Goal: Transaction & Acquisition: Subscribe to service/newsletter

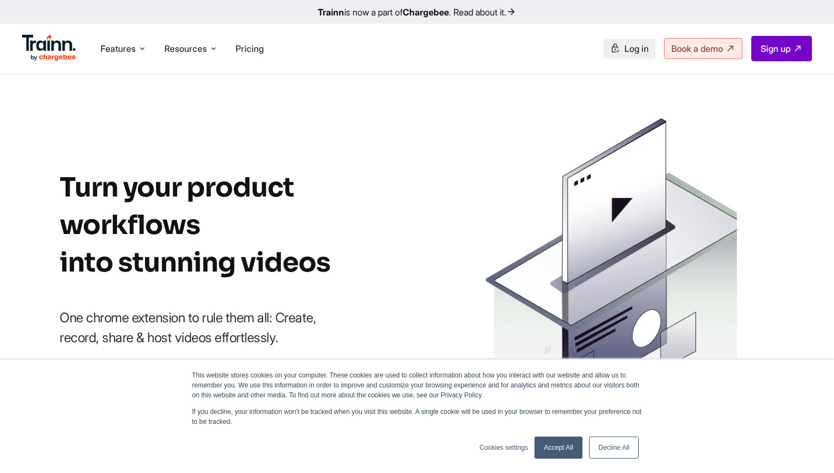
click at [628, 52] on span "Log in" at bounding box center [636, 48] width 24 height 11
click at [507, 11] on link "Trainn is now a part of Chargebee . Read about it." at bounding box center [417, 12] width 834 height 24
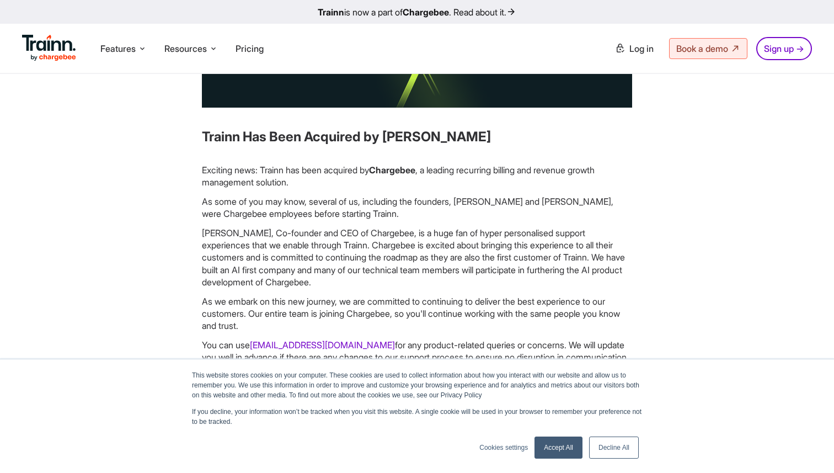
scroll to position [128, 0]
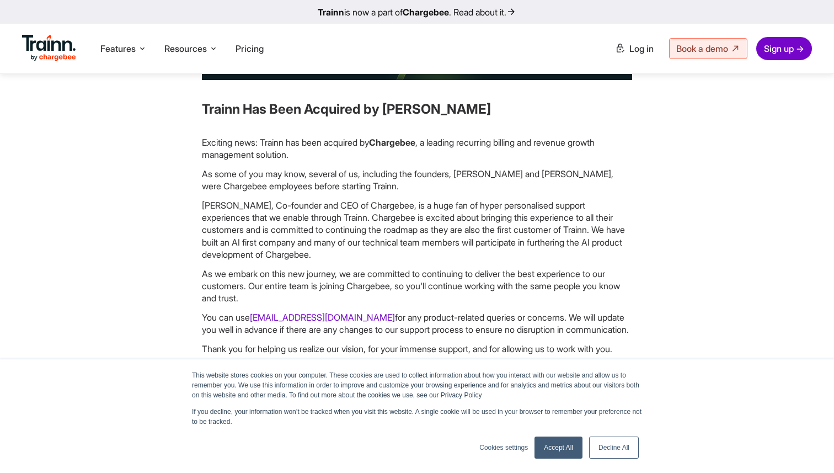
click at [778, 52] on link "Sign up →" at bounding box center [784, 48] width 56 height 23
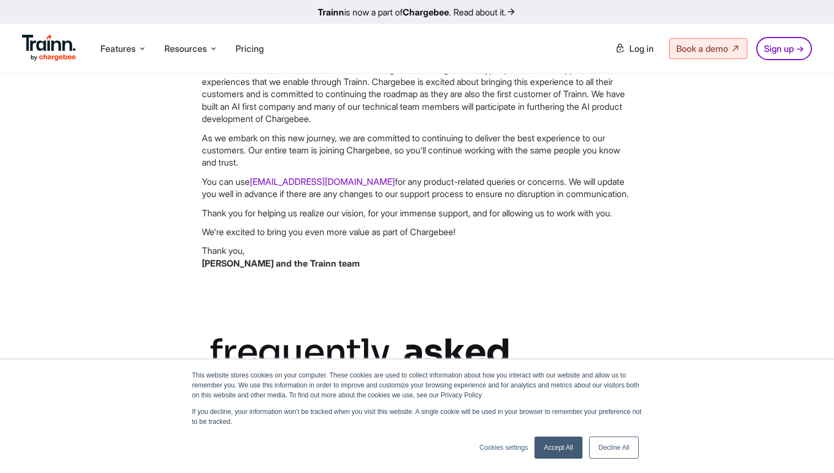
scroll to position [314, 0]
